Goal: Transaction & Acquisition: Purchase product/service

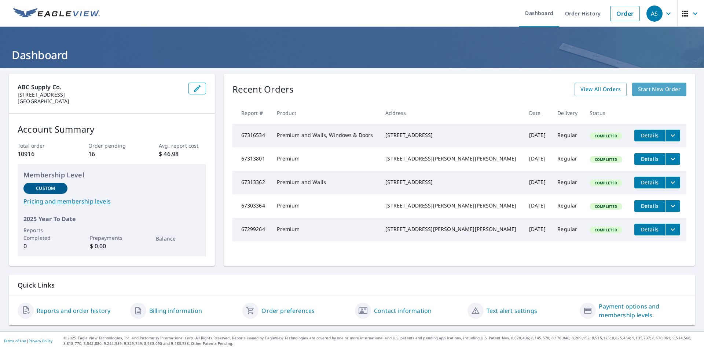
click at [649, 88] on span "Start New Order" at bounding box center [659, 89] width 43 height 9
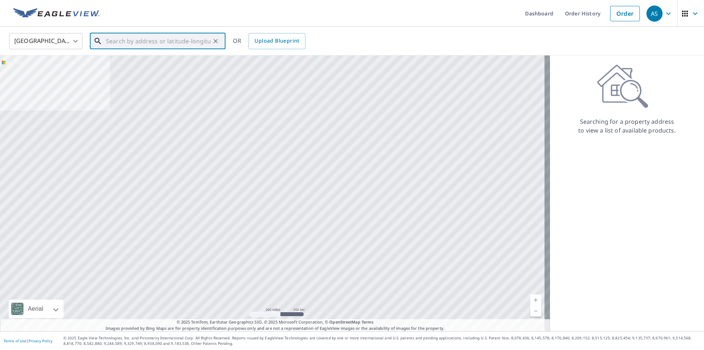
click at [151, 39] on input "text" at bounding box center [158, 41] width 105 height 21
click at [137, 45] on input "text" at bounding box center [158, 41] width 105 height 21
click at [173, 44] on input "text" at bounding box center [158, 41] width 105 height 21
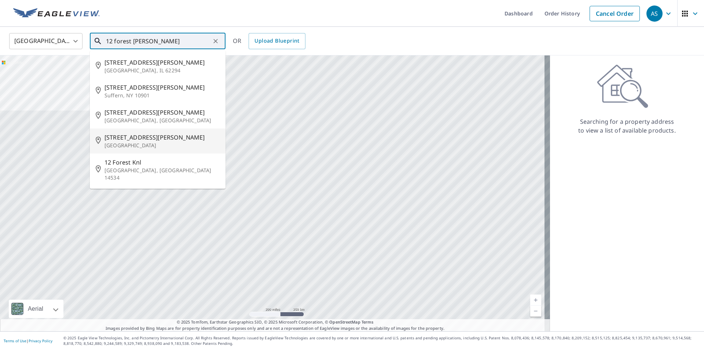
click at [160, 134] on span "[STREET_ADDRESS][PERSON_NAME]" at bounding box center [162, 137] width 115 height 9
type input "[STREET_ADDRESS][PERSON_NAME]"
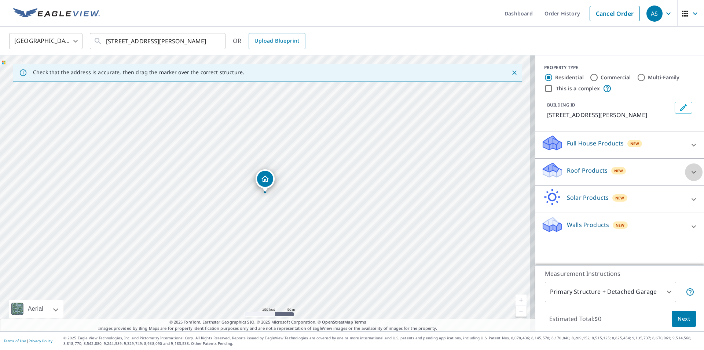
click at [690, 176] on icon at bounding box center [694, 172] width 9 height 9
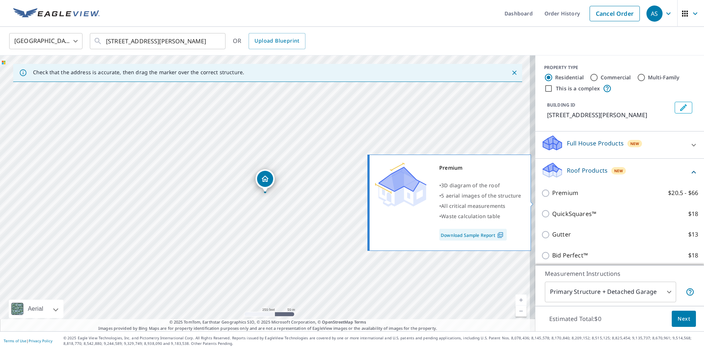
click at [542, 197] on input "Premium $20.5 - $66" at bounding box center [546, 193] width 11 height 9
checkbox input "true"
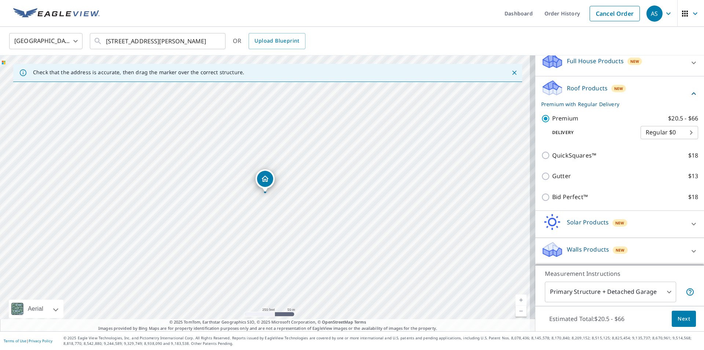
scroll to position [91, 0]
click at [678, 319] on span "Next" at bounding box center [684, 318] width 12 height 9
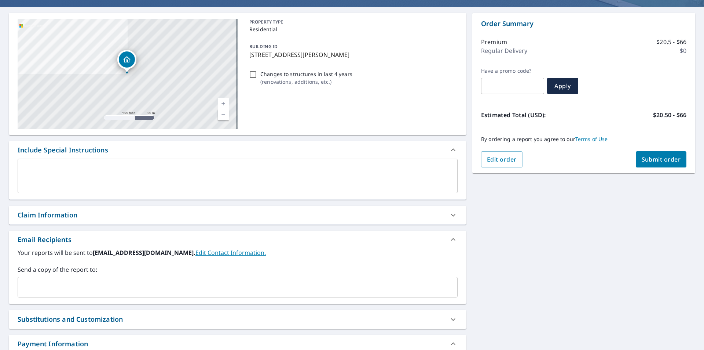
scroll to position [73, 0]
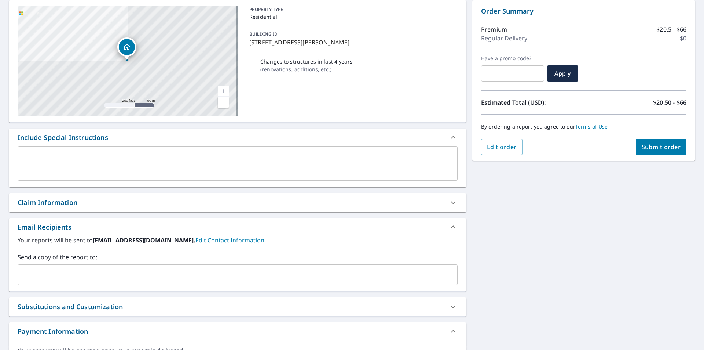
click at [103, 275] on input "text" at bounding box center [232, 274] width 423 height 14
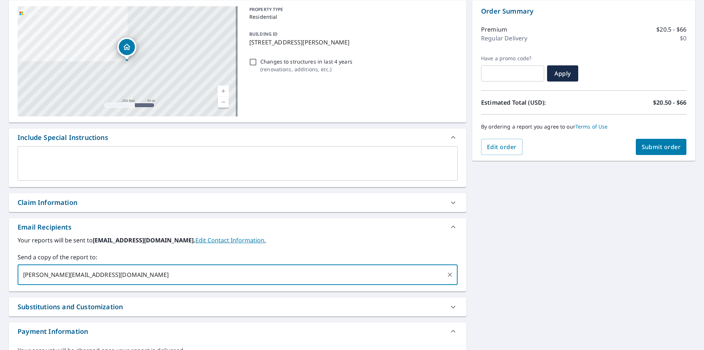
type input "[PERSON_NAME][EMAIL_ADDRESS][DOMAIN_NAME]"
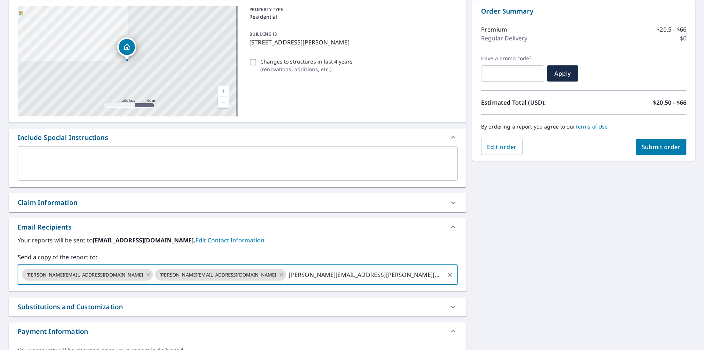
type input "[PERSON_NAME][EMAIL_ADDRESS][PERSON_NAME][DOMAIN_NAME]"
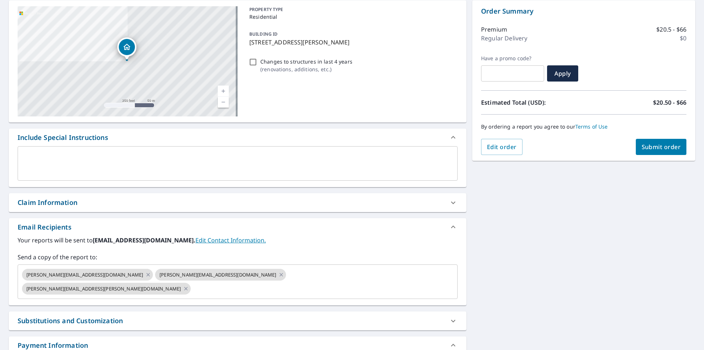
click at [551, 229] on div "[STREET_ADDRESS][PERSON_NAME] [GEOGRAPHIC_DATA] A standard road map Aerial A de…" at bounding box center [352, 191] width 704 height 394
click at [646, 146] on span "Submit order" at bounding box center [661, 147] width 39 height 8
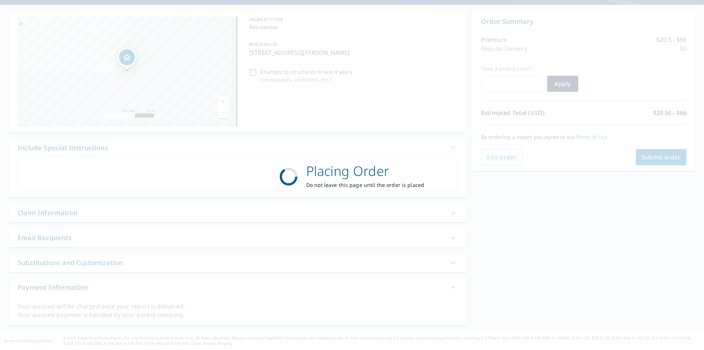
scroll to position [63, 0]
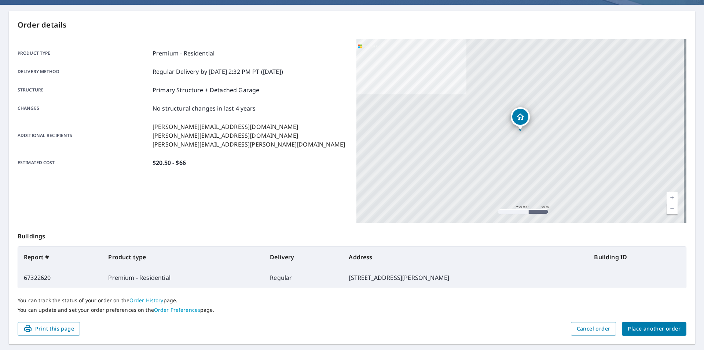
click at [149, 183] on div "Product type Premium - Residential Delivery method Regular Delivery by [DATE] 2…" at bounding box center [183, 130] width 330 height 183
